Goal: Task Accomplishment & Management: Use online tool/utility

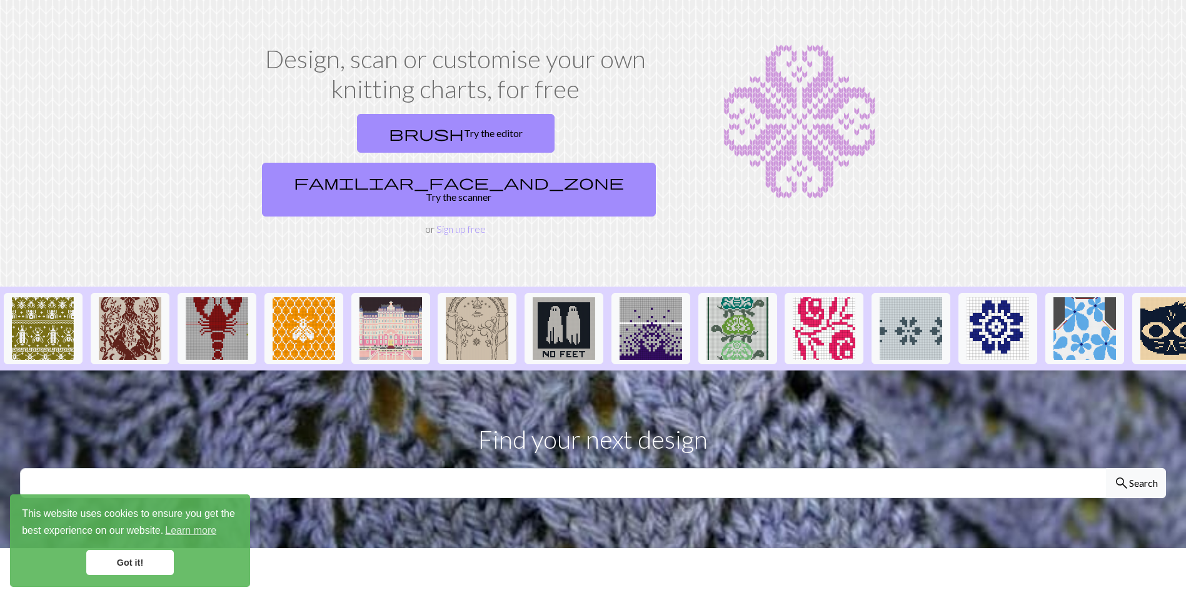
scroll to position [63, 0]
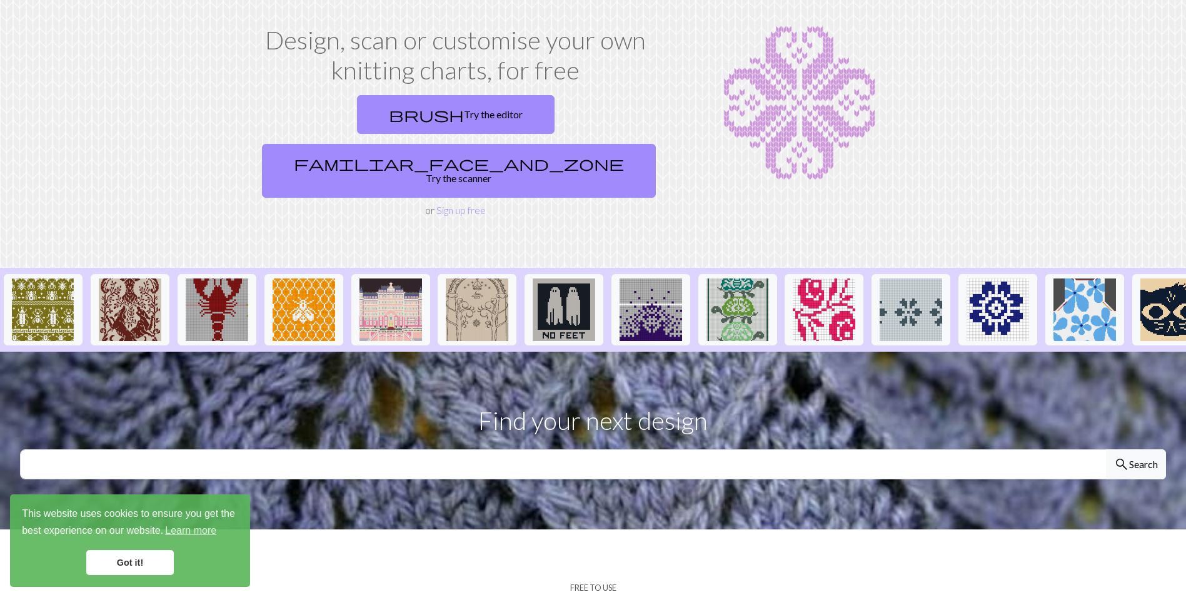
click at [154, 560] on link "Got it!" at bounding box center [130, 562] width 88 height 25
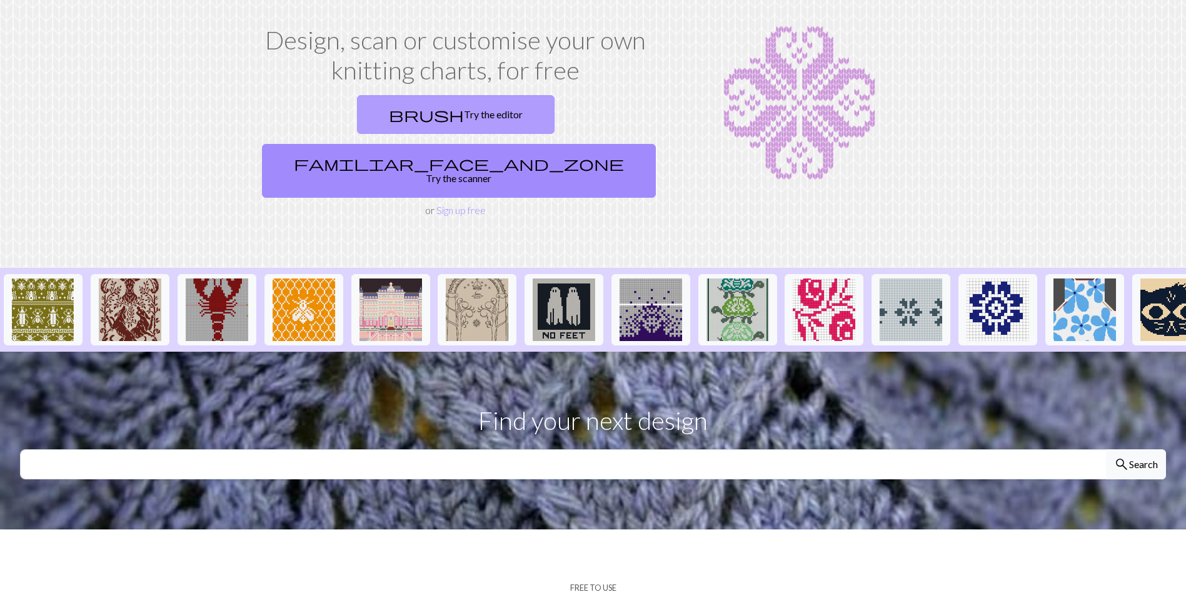
click at [369, 108] on link "brush Try the editor" at bounding box center [456, 114] width 198 height 39
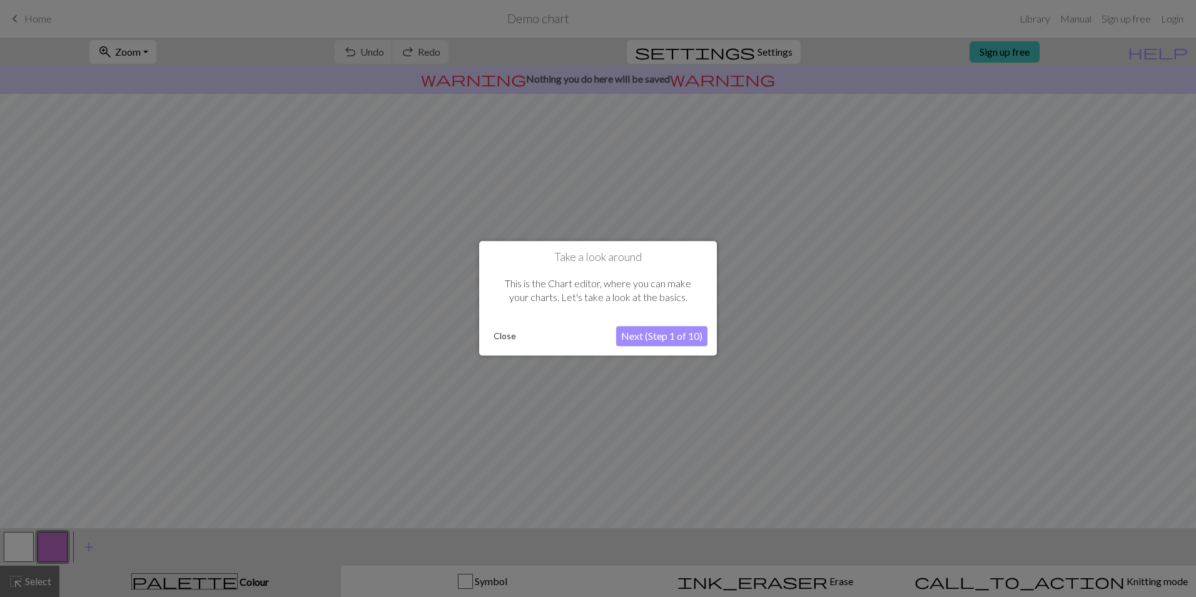
click at [495, 338] on button "Close" at bounding box center [504, 336] width 33 height 19
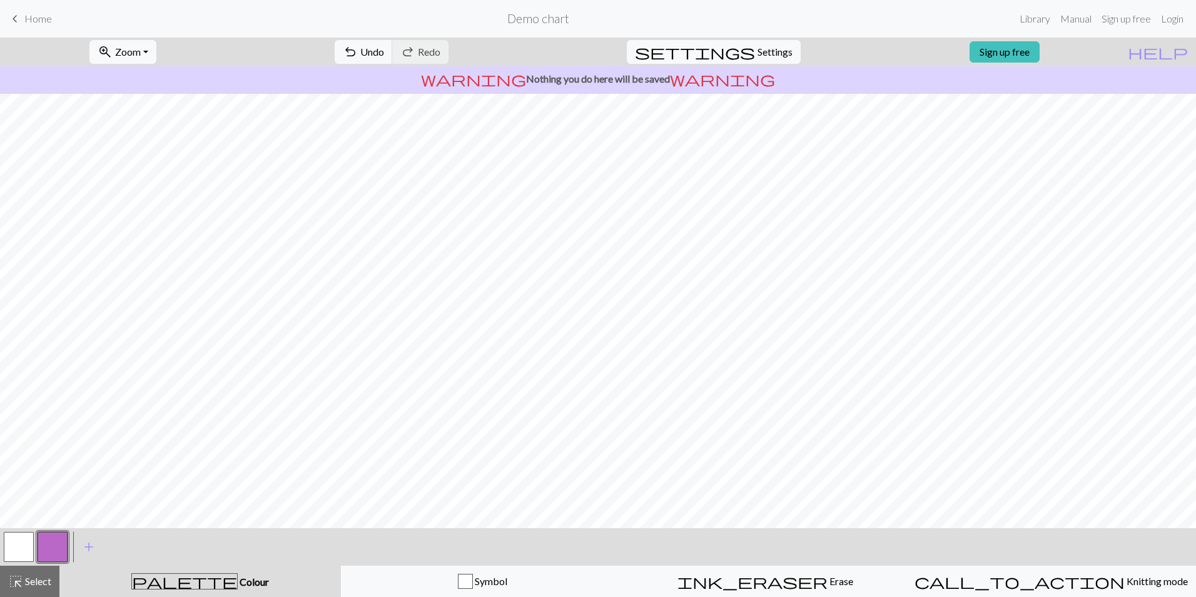
click at [16, 551] on button "button" at bounding box center [19, 547] width 30 height 30
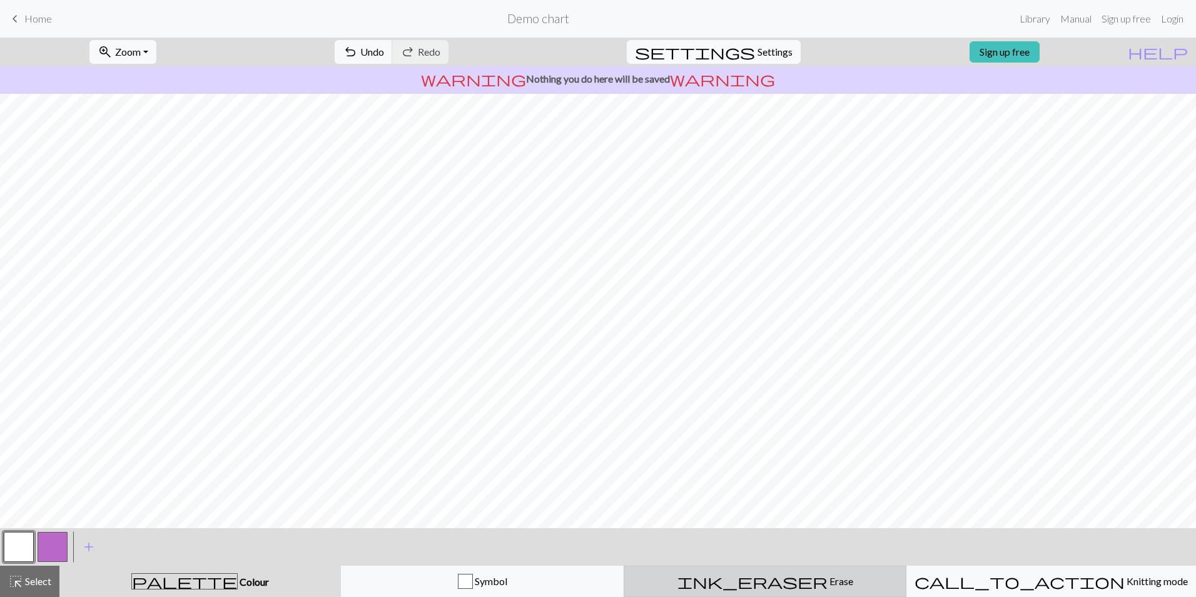
click at [827, 575] on span "Erase" at bounding box center [840, 581] width 26 height 12
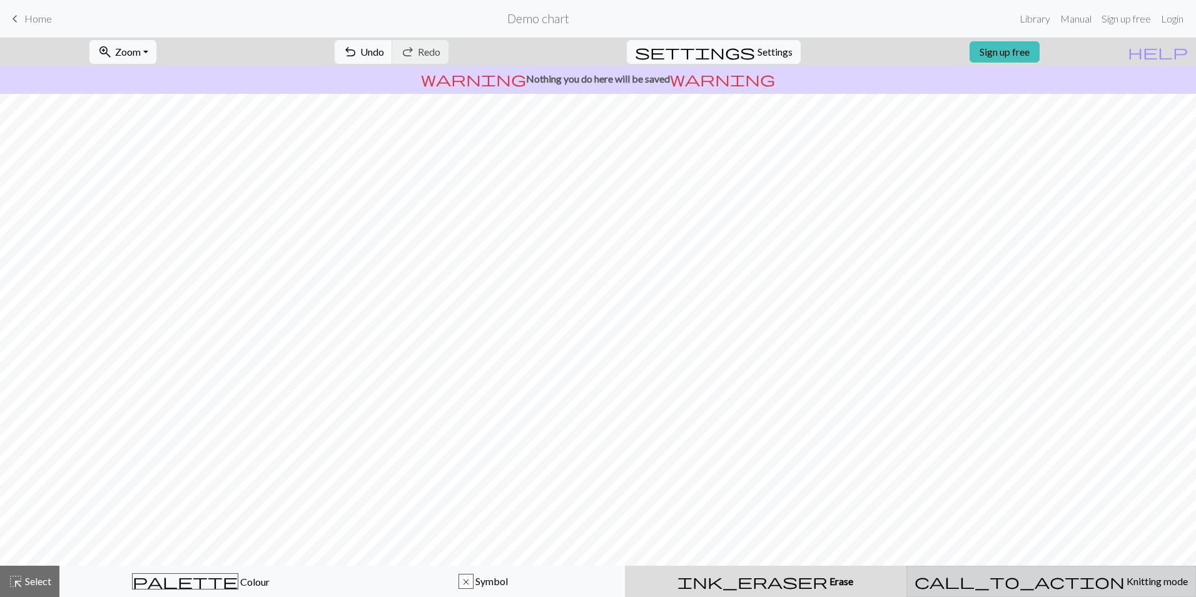
click at [1043, 573] on div "call_to_action Knitting mode Knitting mode" at bounding box center [1050, 580] width 273 height 15
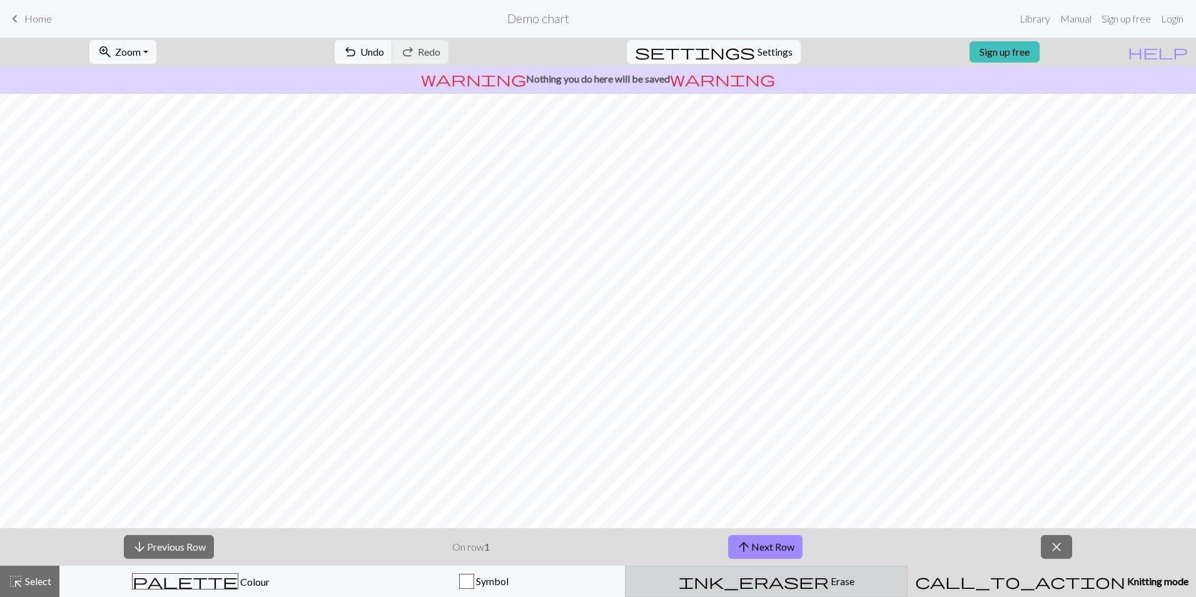
click at [751, 591] on button "ink_eraser Erase Erase" at bounding box center [766, 580] width 283 height 31
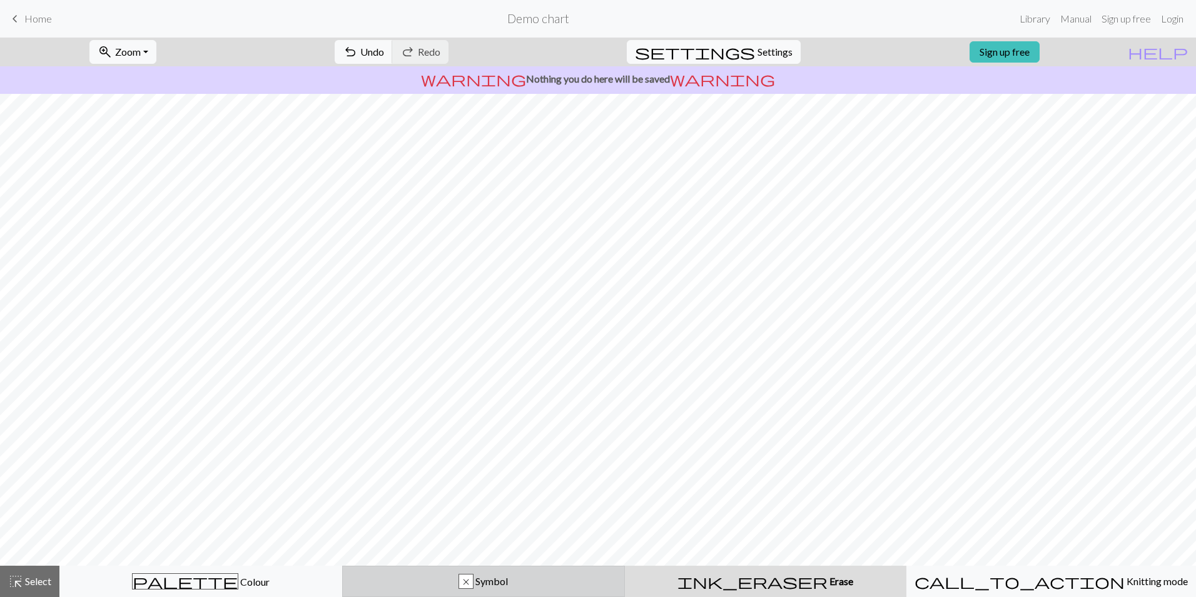
click at [507, 590] on button "x Symbol" at bounding box center [483, 580] width 283 height 31
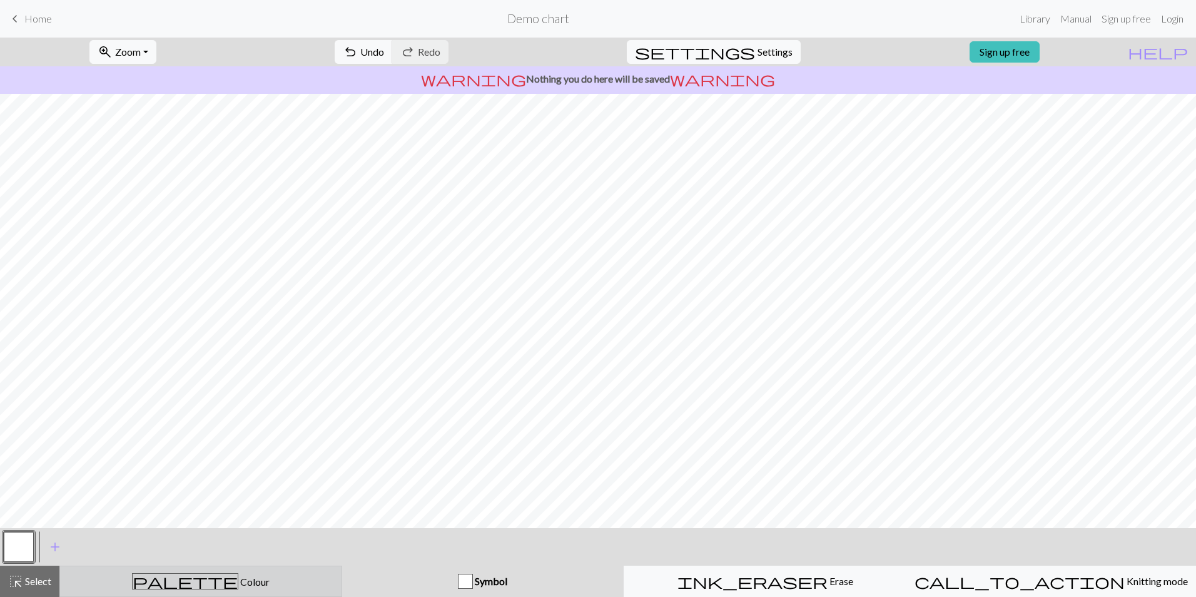
click at [301, 578] on div "palette Colour Colour" at bounding box center [201, 581] width 266 height 16
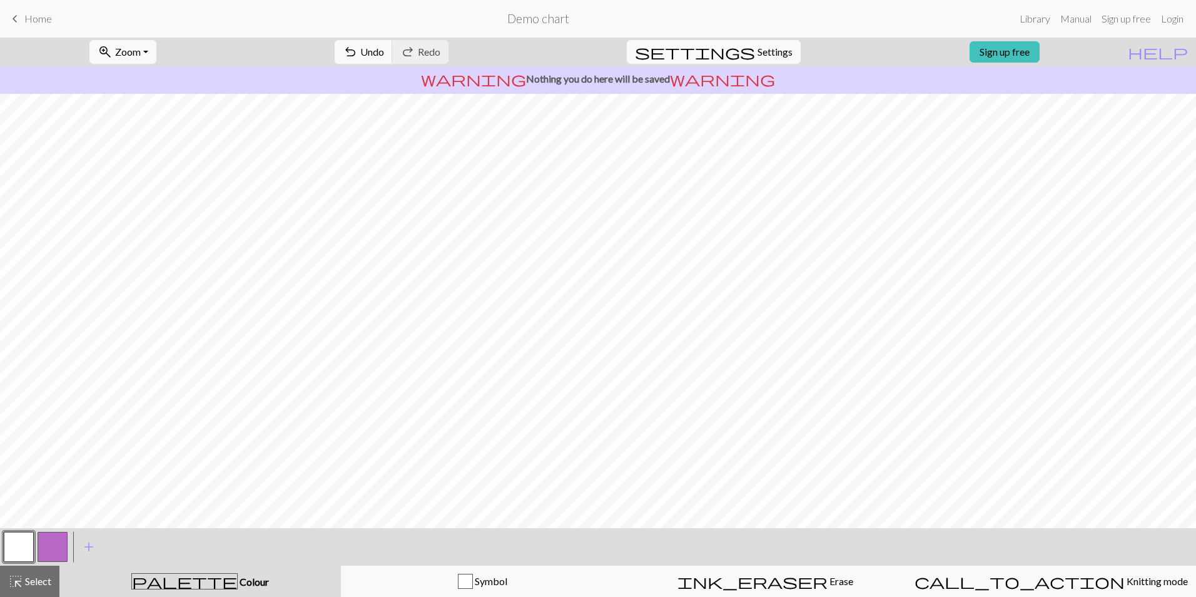
click at [18, 23] on span "keyboard_arrow_left" at bounding box center [15, 19] width 15 height 18
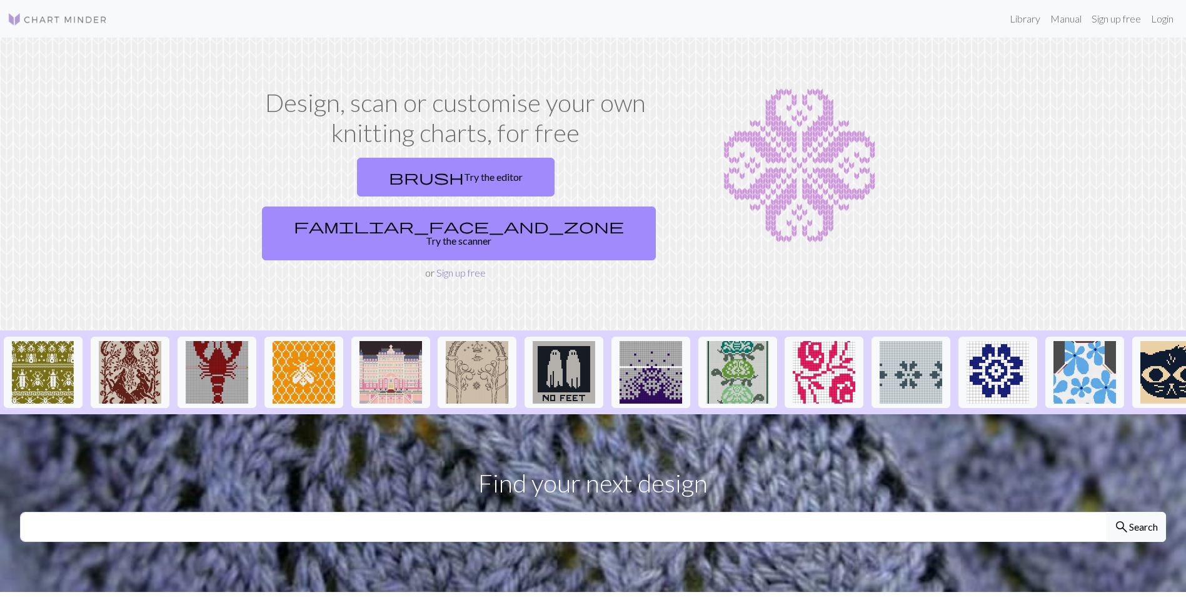
click at [463, 266] on link "Sign up free" at bounding box center [460, 272] width 49 height 12
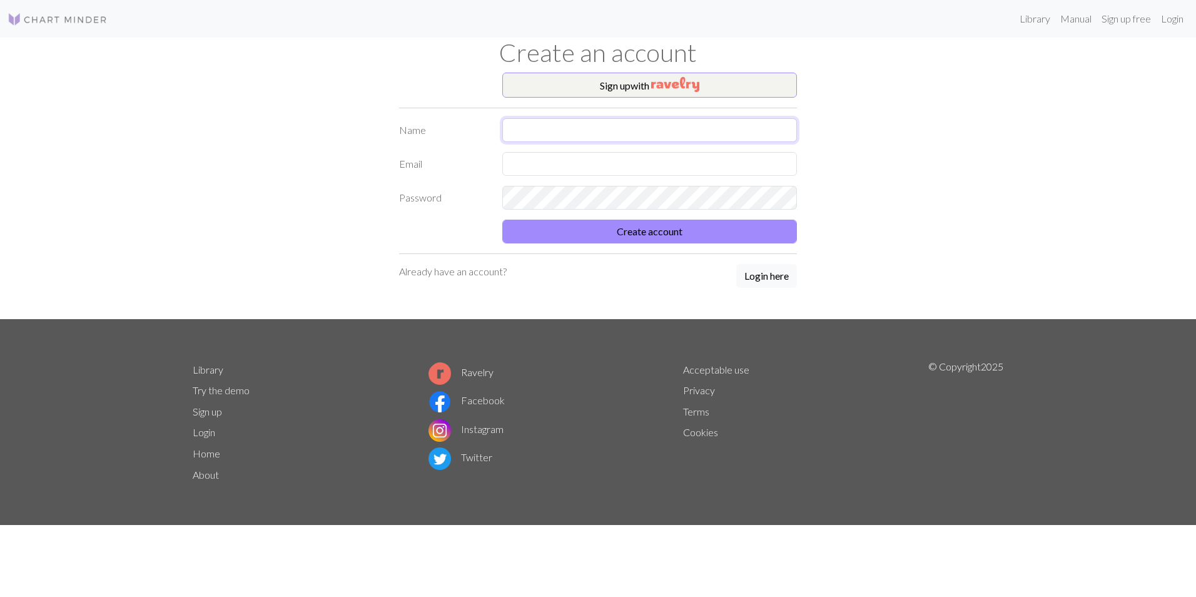
click at [662, 137] on input "text" at bounding box center [649, 130] width 295 height 24
type input "ㅛ"
type input "s"
type input "SONYEONHEE"
type input "Y"
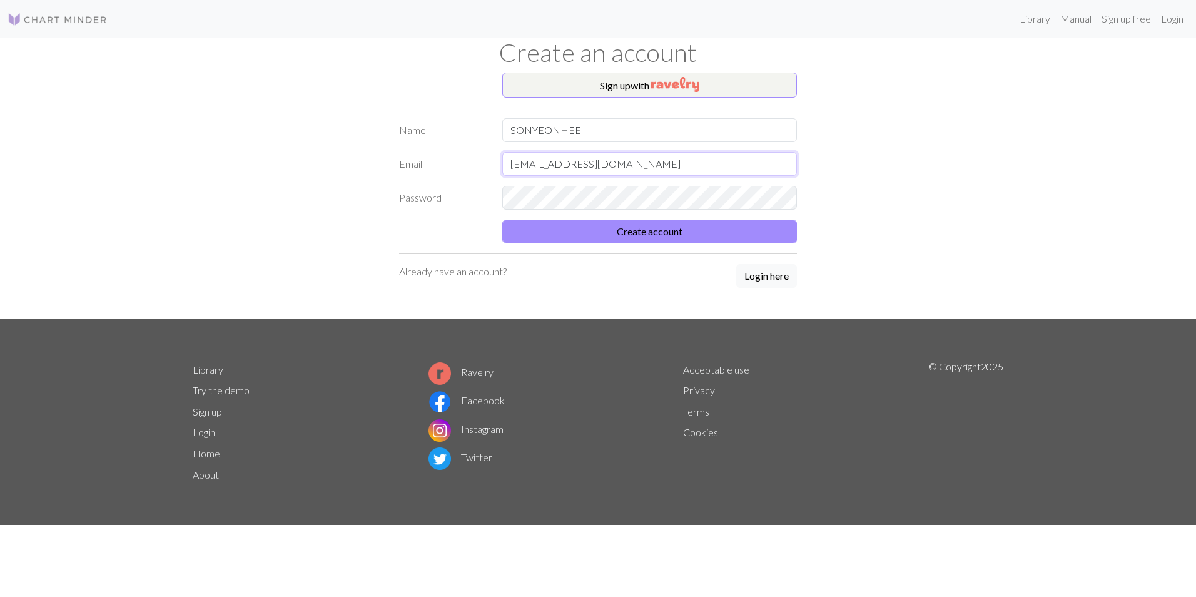
type input "[EMAIL_ADDRESS][DOMAIN_NAME]"
drag, startPoint x: 662, startPoint y: 137, endPoint x: 0, endPoint y: 91, distance: 663.9
click at [53, 104] on div "Library Manual Sign up free Login Create an account Sign up with Name SONYEONHE…" at bounding box center [598, 298] width 1196 height 597
type input "y"
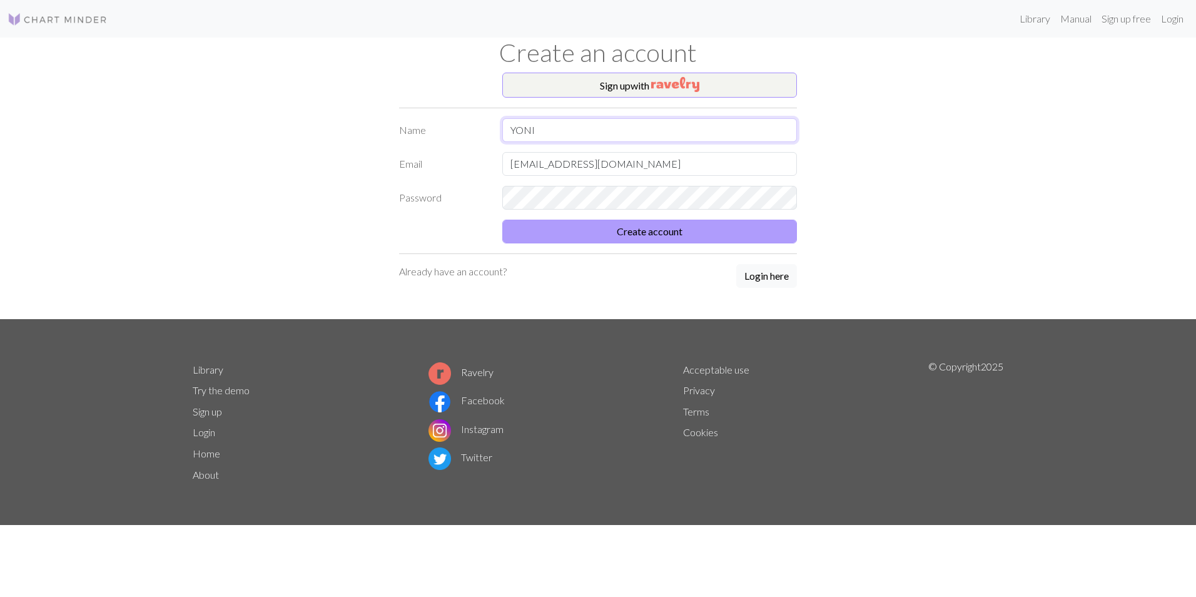
type input "YONI"
click at [592, 230] on button "Create account" at bounding box center [649, 231] width 295 height 24
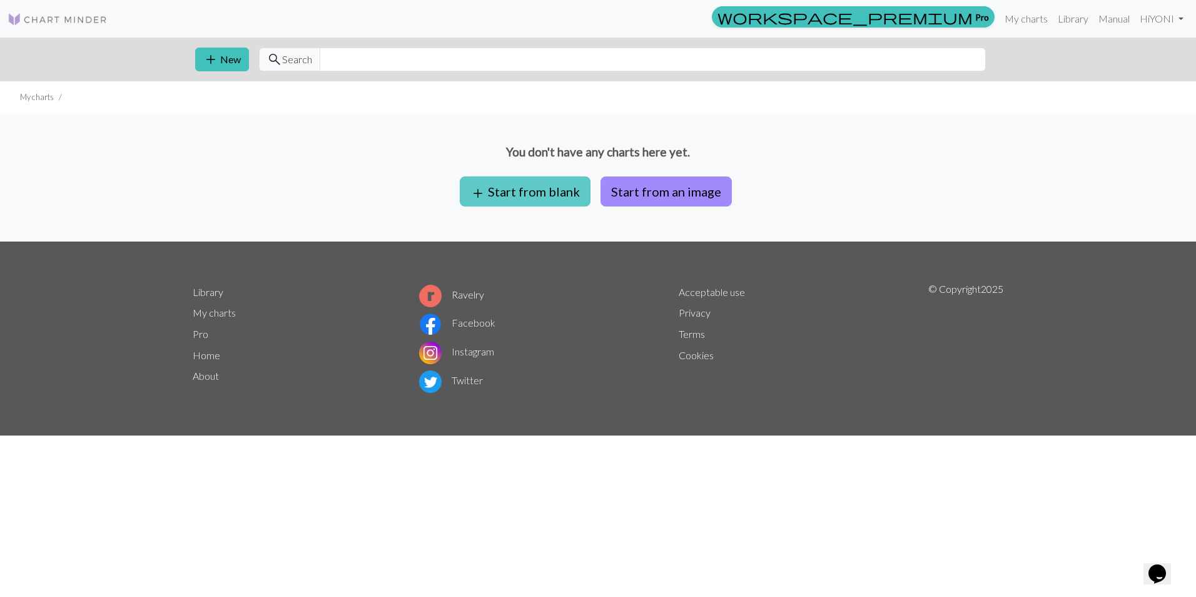
click at [571, 201] on button "add Start from blank" at bounding box center [525, 191] width 131 height 30
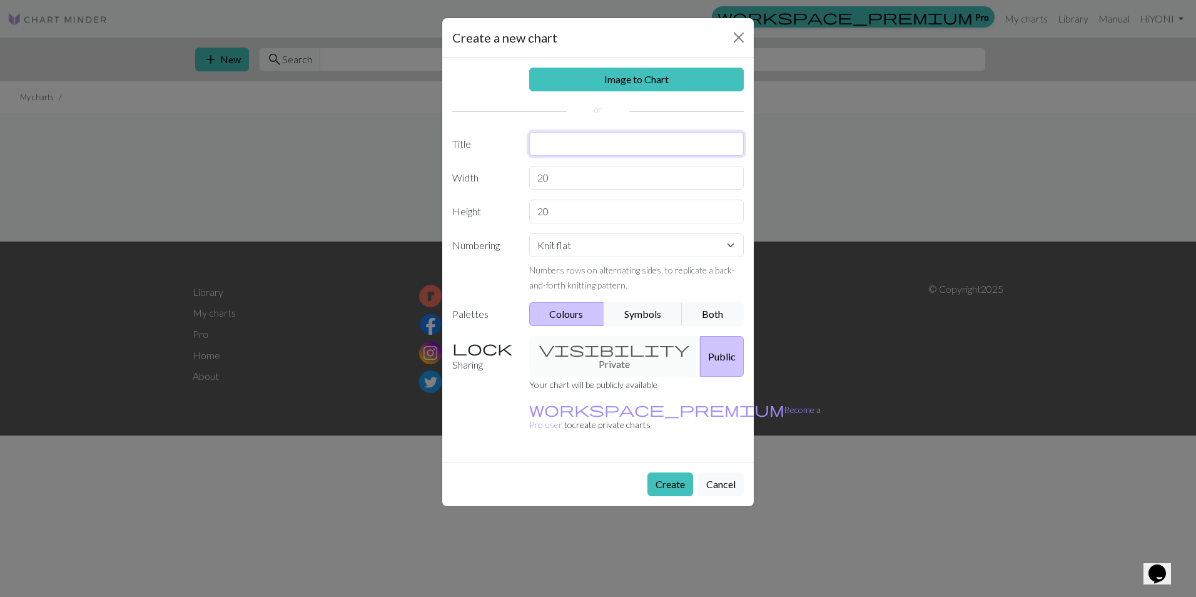
click at [654, 141] on input "text" at bounding box center [636, 144] width 215 height 24
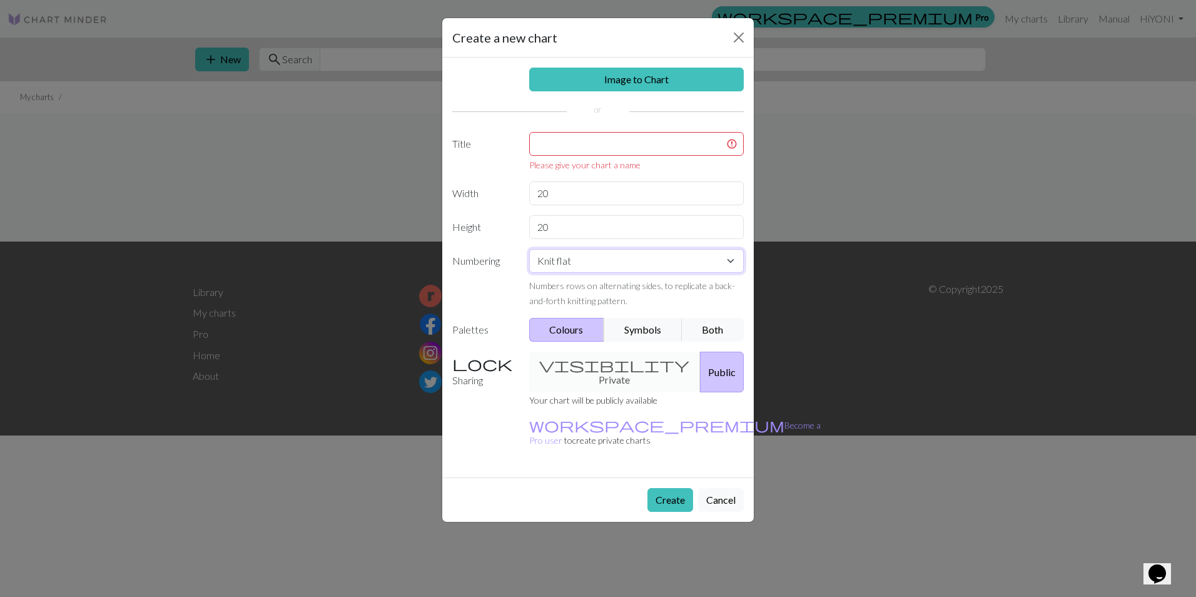
click at [582, 254] on select "Knit flat Knit in the round Lace knitting Cross stitch" at bounding box center [636, 261] width 215 height 24
select select "round"
click at [529, 249] on select "Knit flat Knit in the round Lace knitting Cross stitch" at bounding box center [636, 261] width 215 height 24
click at [640, 150] on input "text" at bounding box center [636, 144] width 215 height 24
type input "Z"
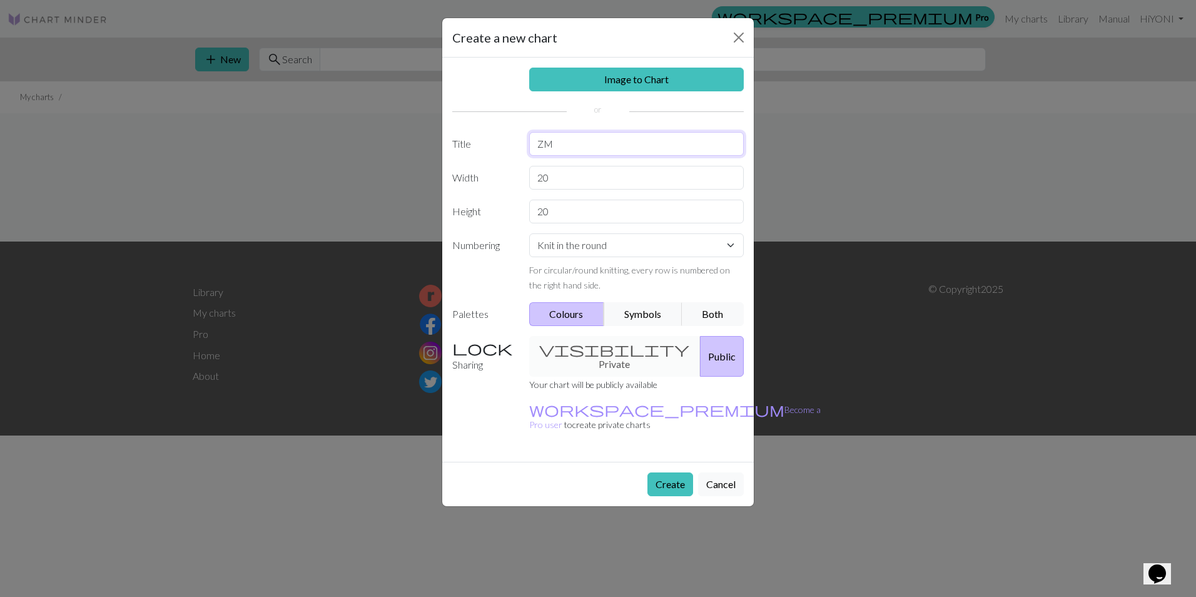
type input "Z"
type input "크로스메탈가방"
click at [642, 316] on button "Symbols" at bounding box center [642, 314] width 79 height 24
click at [605, 346] on div "visibility Private Public" at bounding box center [637, 356] width 230 height 41
click at [621, 181] on input "20" at bounding box center [636, 178] width 215 height 24
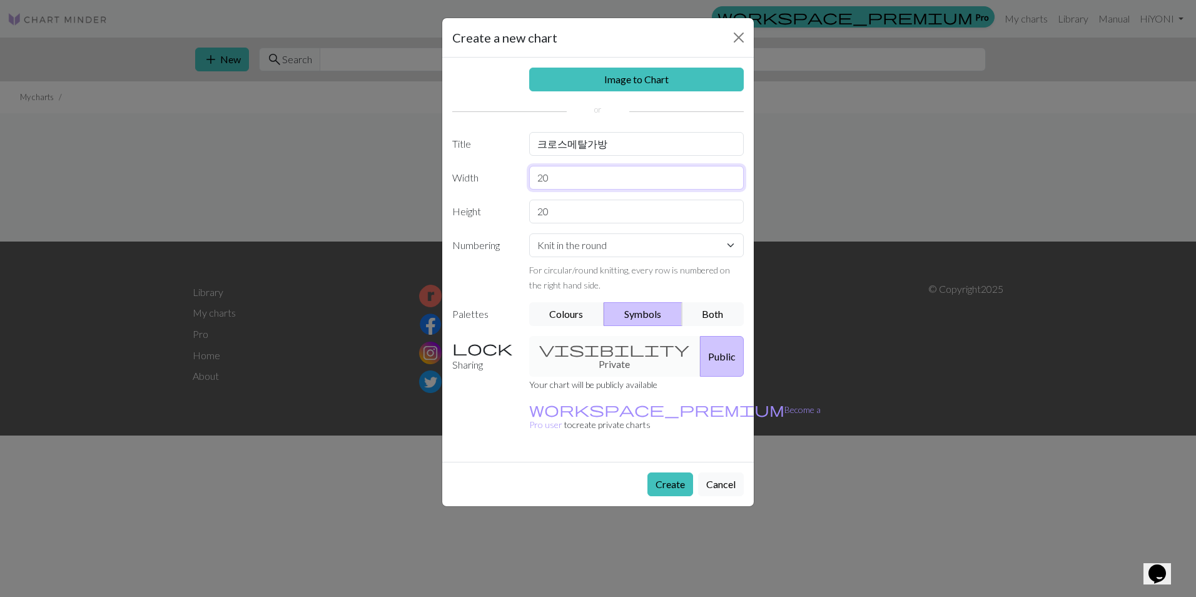
drag, startPoint x: 621, startPoint y: 181, endPoint x: 303, endPoint y: 168, distance: 318.5
click at [310, 169] on div "Create a new chart Image to Chart Title 크로스메탈가방 Width 20 Height 20 Numbering Kn…" at bounding box center [598, 298] width 1196 height 597
type input "60"
drag, startPoint x: 651, startPoint y: 225, endPoint x: 643, endPoint y: 225, distance: 8.1
click at [645, 225] on div "Image to Chart Title 크로스메탈가방 Width 60 Height 20 Numbering Knit flat Knit in the…" at bounding box center [597, 260] width 311 height 404
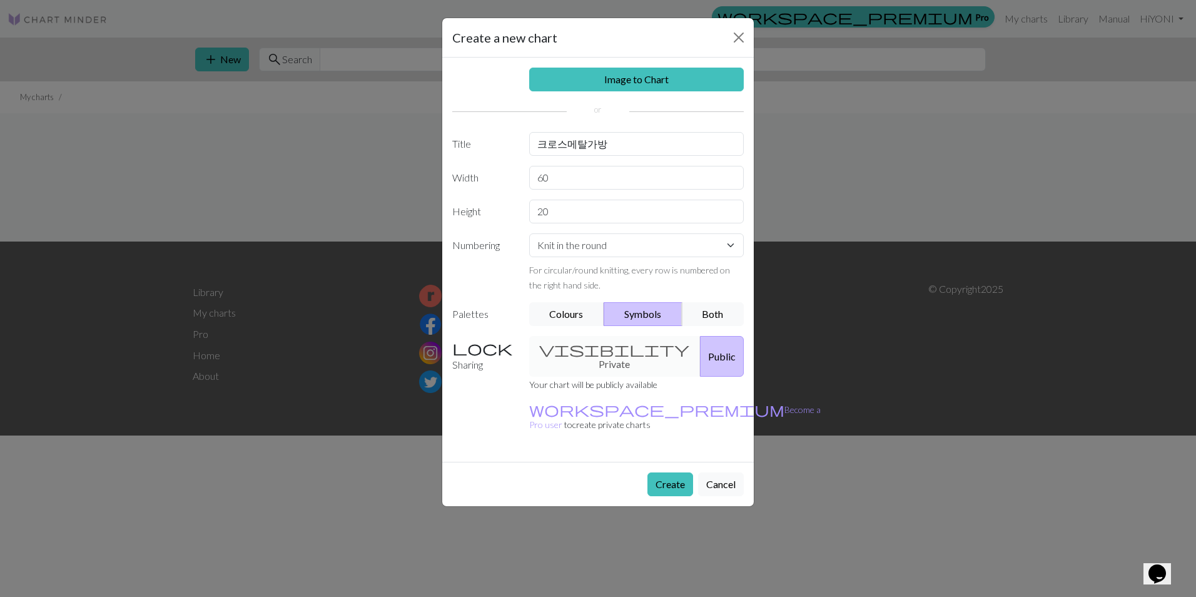
drag, startPoint x: 643, startPoint y: 224, endPoint x: 628, endPoint y: 218, distance: 16.5
click at [636, 223] on div "Image to Chart Title 크로스메탈가방 Width 60 Height 20 Numbering Knit flat Knit in the…" at bounding box center [597, 260] width 311 height 404
drag, startPoint x: 628, startPoint y: 218, endPoint x: 420, endPoint y: 215, distance: 208.3
click at [427, 215] on div "Create a new chart Image to Chart Title 크로스메탈가방 Width 60 Height 20 Numbering Kn…" at bounding box center [598, 298] width 1196 height 597
type input "60"
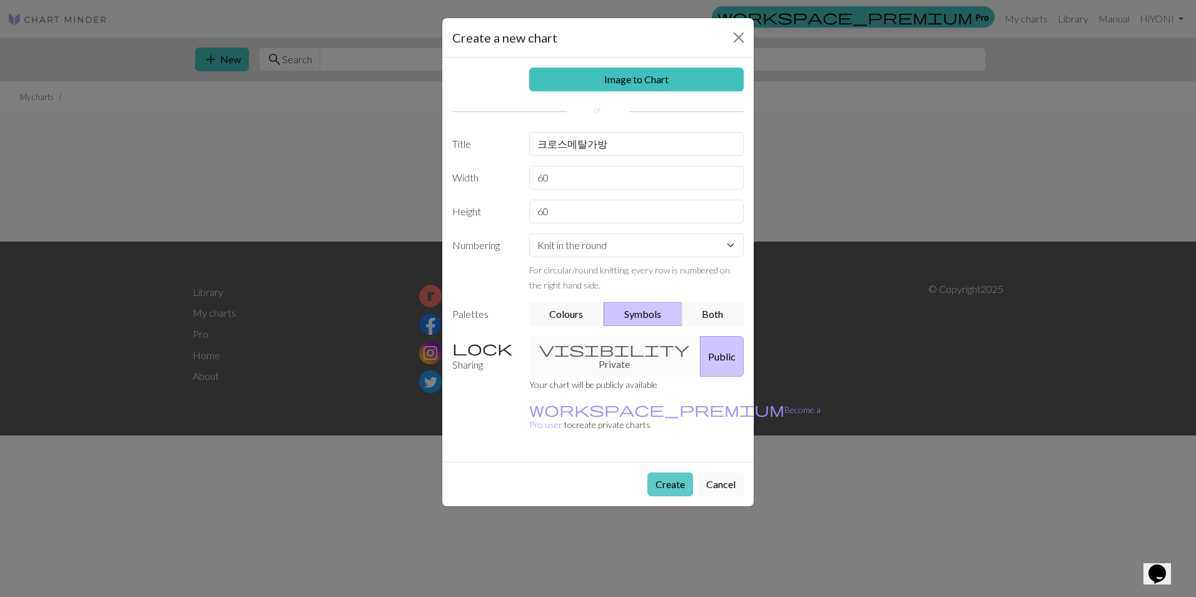
click at [668, 472] on button "Create" at bounding box center [670, 484] width 46 height 24
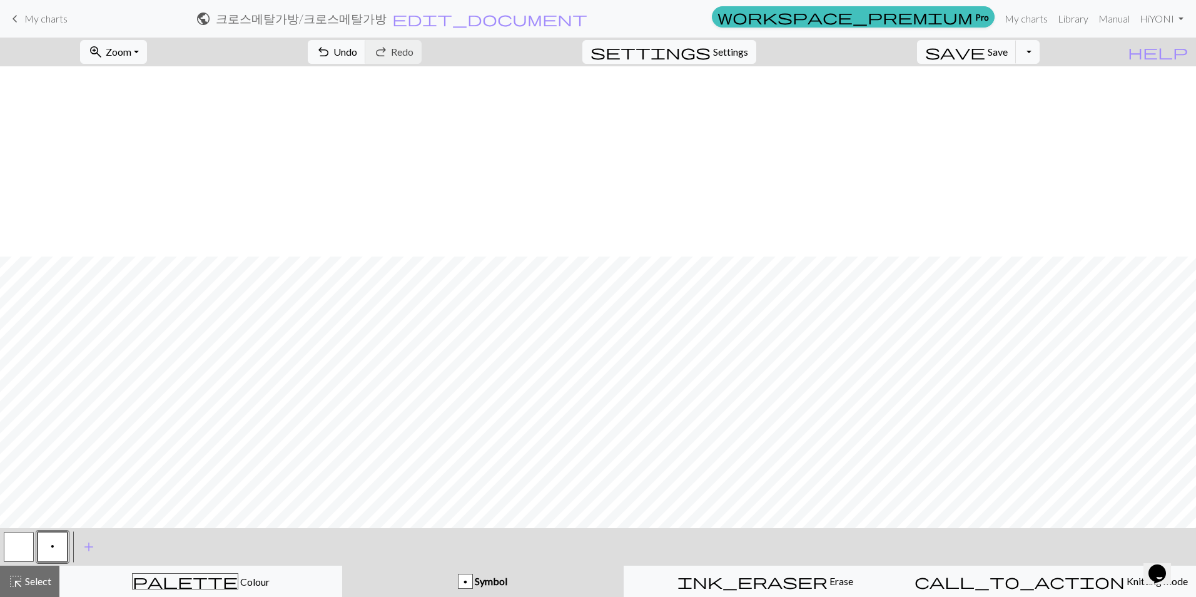
scroll to position [355, 0]
click at [91, 550] on span "add" at bounding box center [88, 547] width 15 height 18
click at [585, 583] on div "p Symbol" at bounding box center [483, 580] width 266 height 15
drag, startPoint x: 54, startPoint y: 550, endPoint x: 433, endPoint y: 553, distance: 379.0
click at [431, 553] on div "< p > add Add a symbol" at bounding box center [598, 547] width 1196 height 38
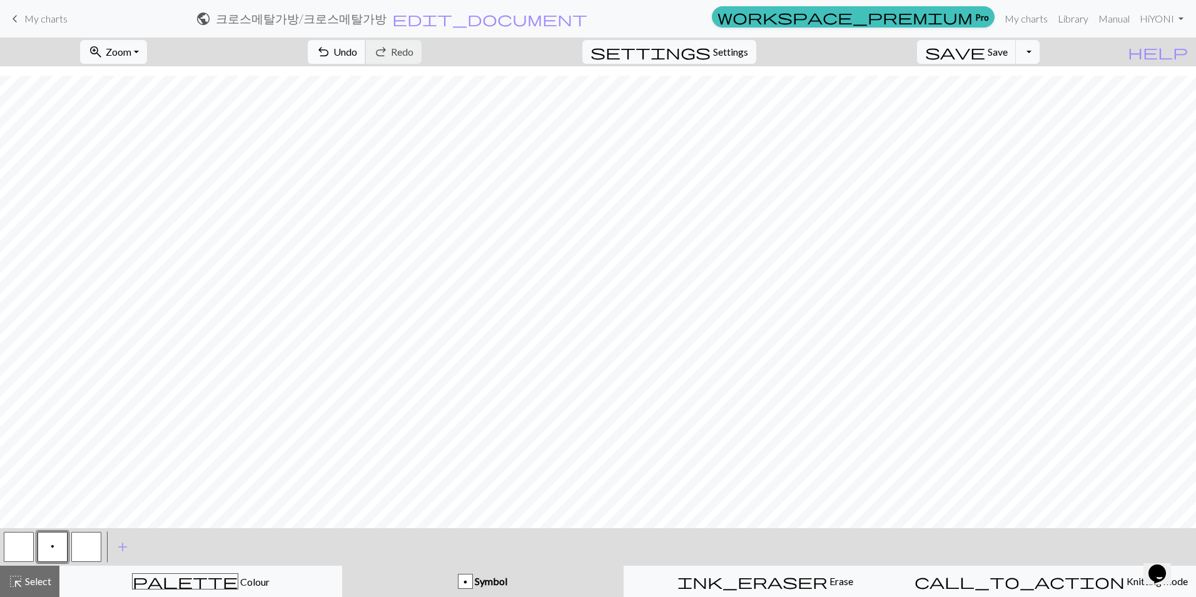
drag, startPoint x: 499, startPoint y: 584, endPoint x: 398, endPoint y: 44, distance: 549.7
click at [331, 44] on span "undo" at bounding box center [323, 52] width 15 height 18
click at [357, 49] on span "Undo" at bounding box center [345, 52] width 24 height 12
drag, startPoint x: 481, startPoint y: 586, endPoint x: 470, endPoint y: 583, distance: 11.5
click at [472, 576] on div "p" at bounding box center [465, 581] width 14 height 15
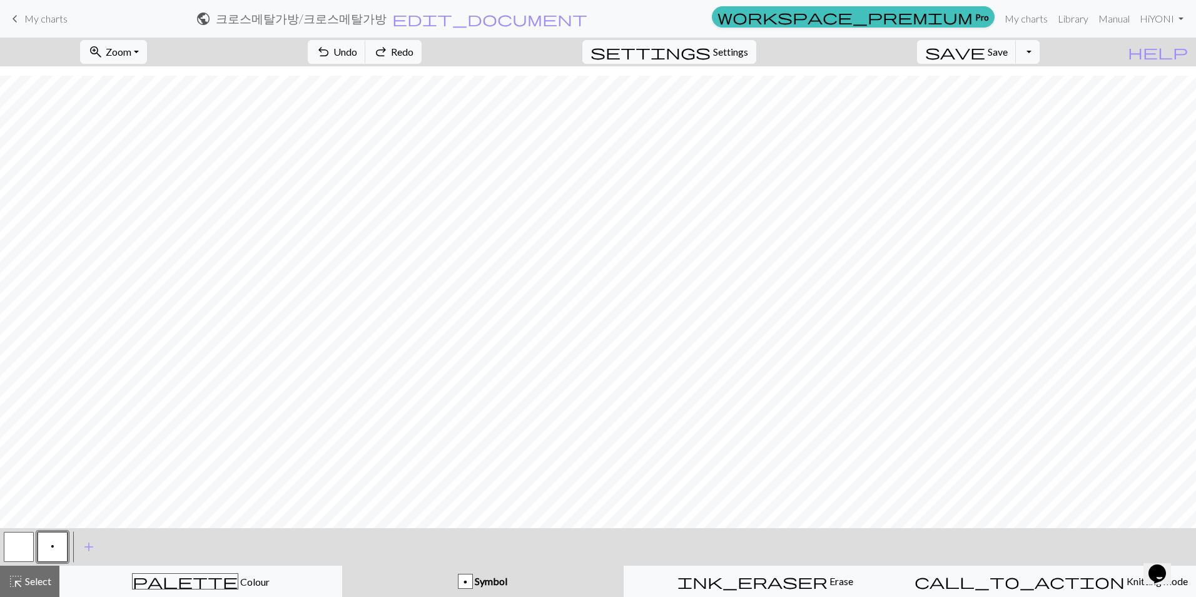
click at [467, 587] on div "p" at bounding box center [465, 581] width 14 height 15
click at [469, 575] on div "p" at bounding box center [465, 581] width 14 height 15
click at [470, 583] on div "p" at bounding box center [465, 581] width 14 height 15
click at [444, 585] on div "p Symbol" at bounding box center [483, 580] width 266 height 15
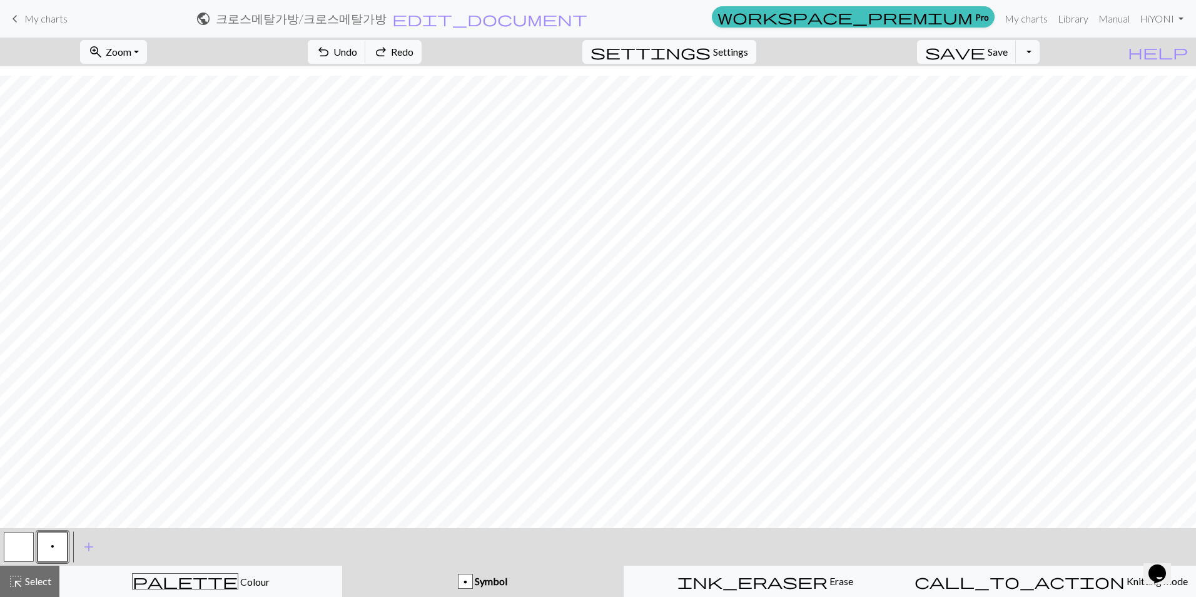
drag, startPoint x: 50, startPoint y: 549, endPoint x: 27, endPoint y: 553, distance: 23.4
click at [37, 550] on div "p" at bounding box center [53, 547] width 34 height 34
click at [27, 553] on button "button" at bounding box center [19, 547] width 30 height 30
click at [748, 51] on span "Settings" at bounding box center [730, 51] width 35 height 15
select select "aran"
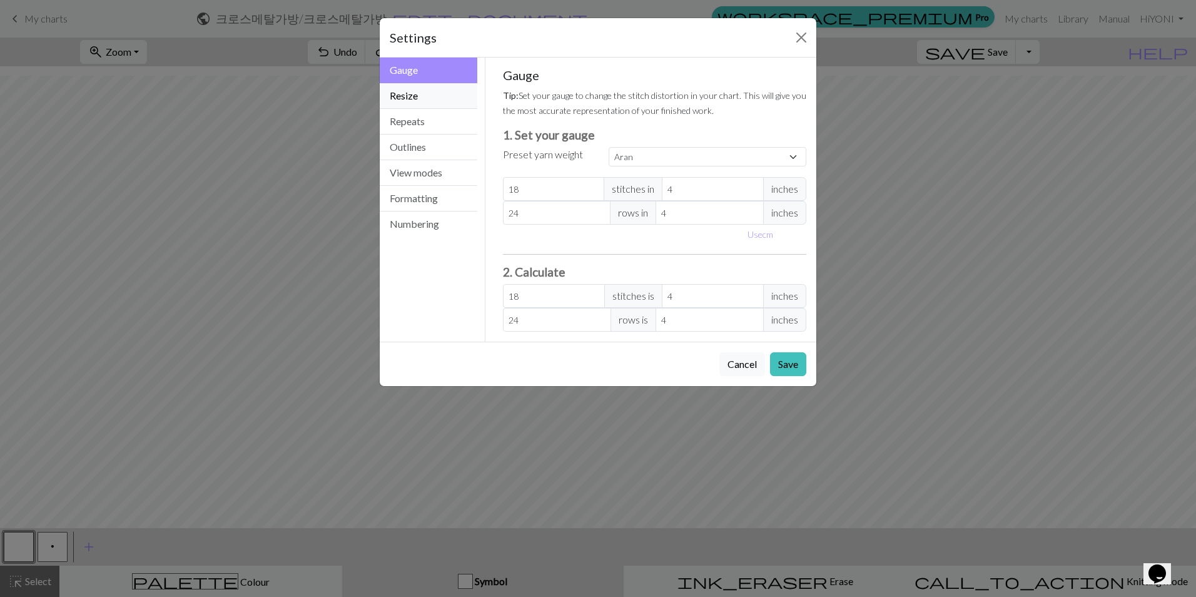
click at [437, 93] on button "Resize" at bounding box center [429, 96] width 98 height 26
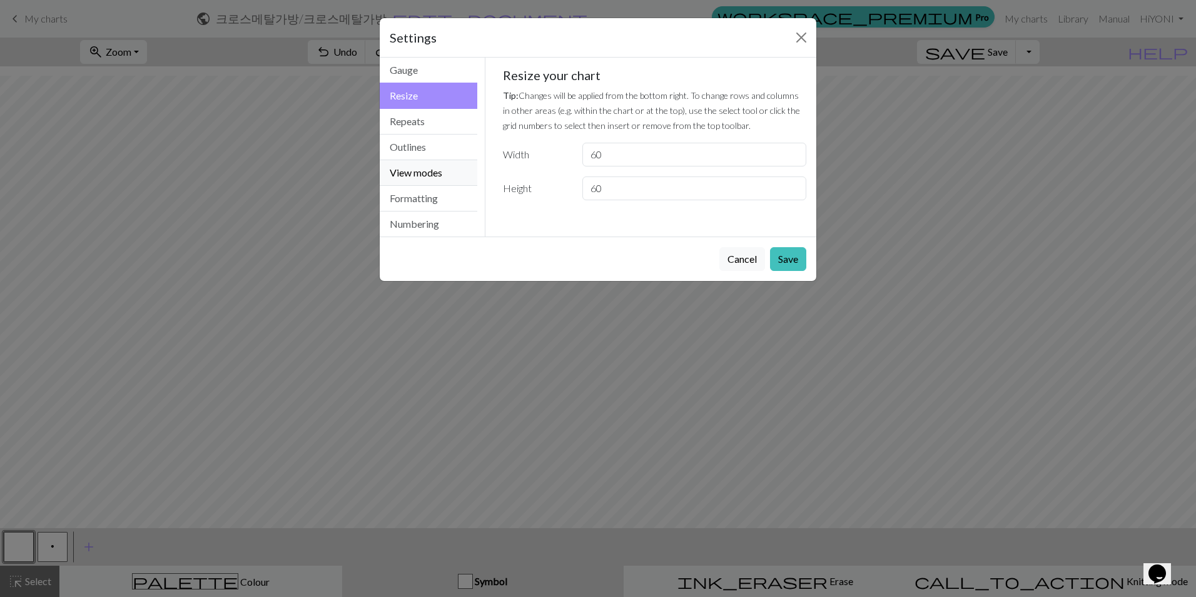
click at [418, 162] on button "View modes" at bounding box center [429, 173] width 98 height 26
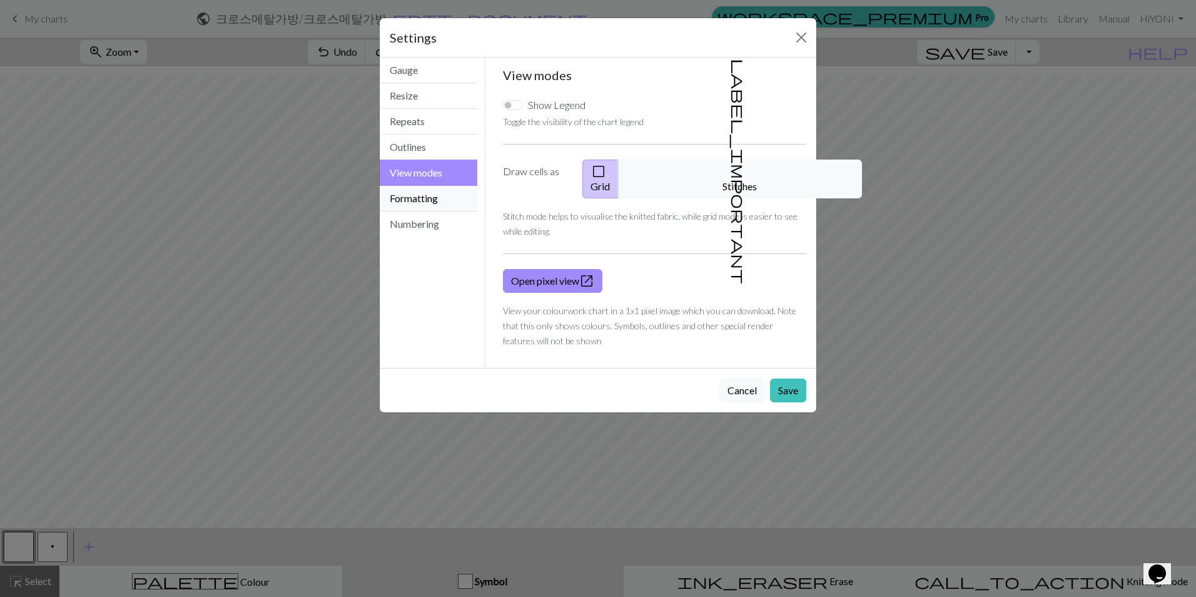
click at [413, 198] on button "Formatting" at bounding box center [429, 199] width 98 height 26
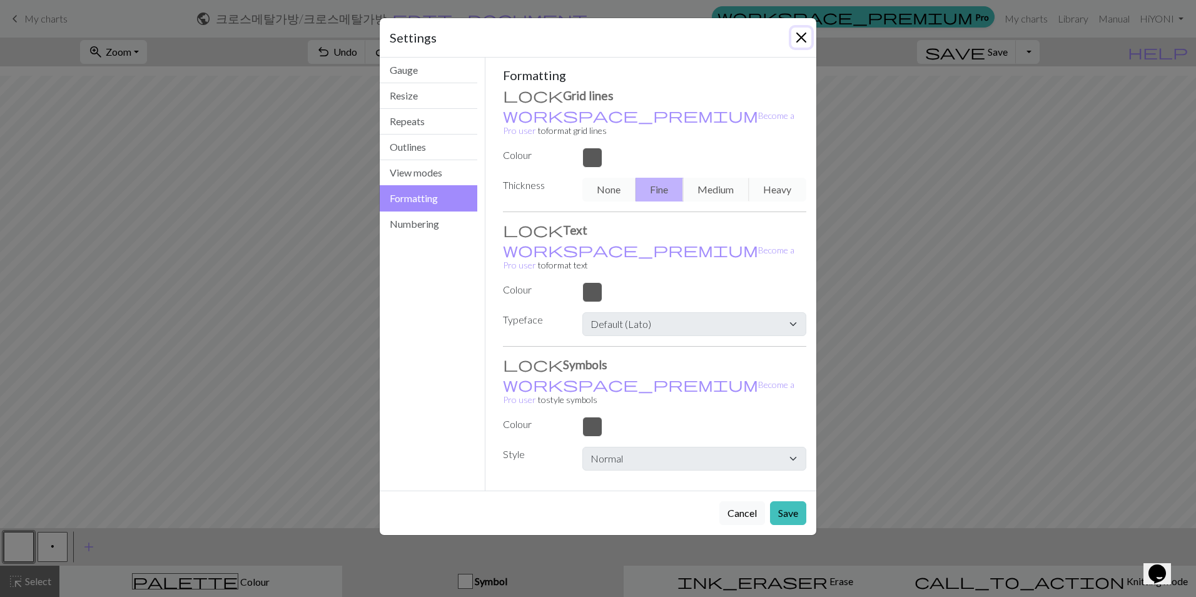
click at [800, 33] on button "Close" at bounding box center [801, 38] width 20 height 20
